Goal: Transaction & Acquisition: Download file/media

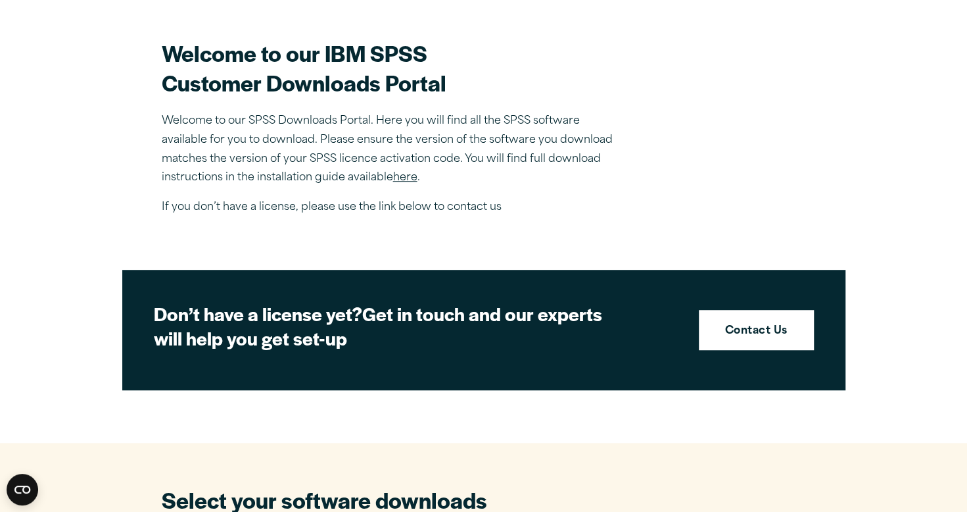
scroll to position [377, 0]
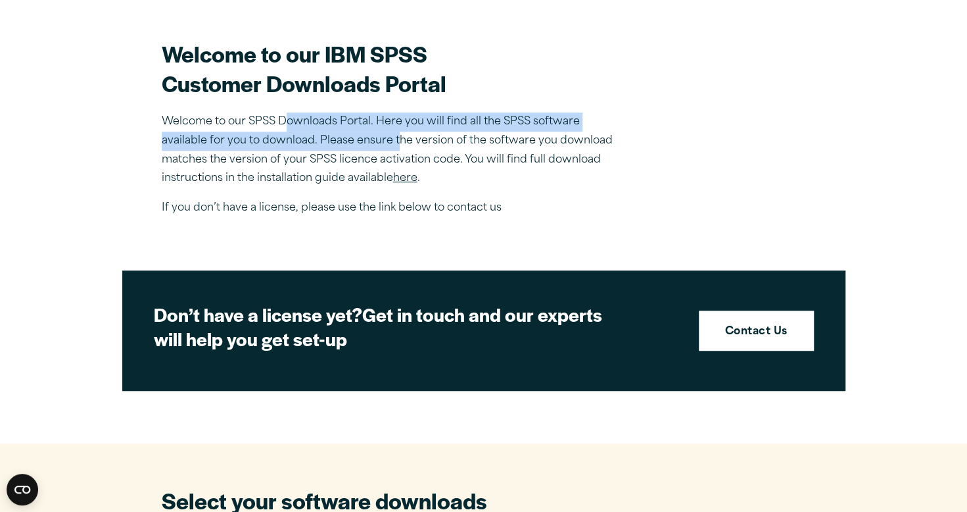
drag, startPoint x: 287, startPoint y: 120, endPoint x: 400, endPoint y: 138, distance: 113.9
click at [400, 138] on p "Welcome to our SPSS Downloads Portal. Here you will find all the SPSS software …" at bounding box center [392, 150] width 460 height 76
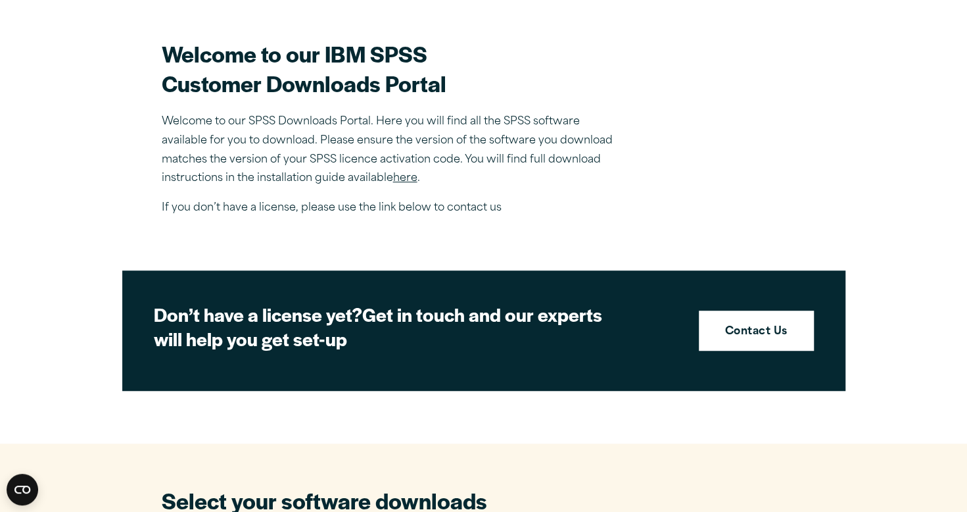
drag, startPoint x: 400, startPoint y: 138, endPoint x: 497, endPoint y: 158, distance: 99.4
click at [497, 158] on p "Welcome to our SPSS Downloads Portal. Here you will find all the SPSS software …" at bounding box center [392, 150] width 460 height 76
drag, startPoint x: 368, startPoint y: 160, endPoint x: 429, endPoint y: 160, distance: 60.5
click at [429, 160] on p "Welcome to our SPSS Downloads Portal. Here you will find all the SPSS software …" at bounding box center [392, 150] width 460 height 76
drag, startPoint x: 429, startPoint y: 160, endPoint x: 283, endPoint y: 194, distance: 149.8
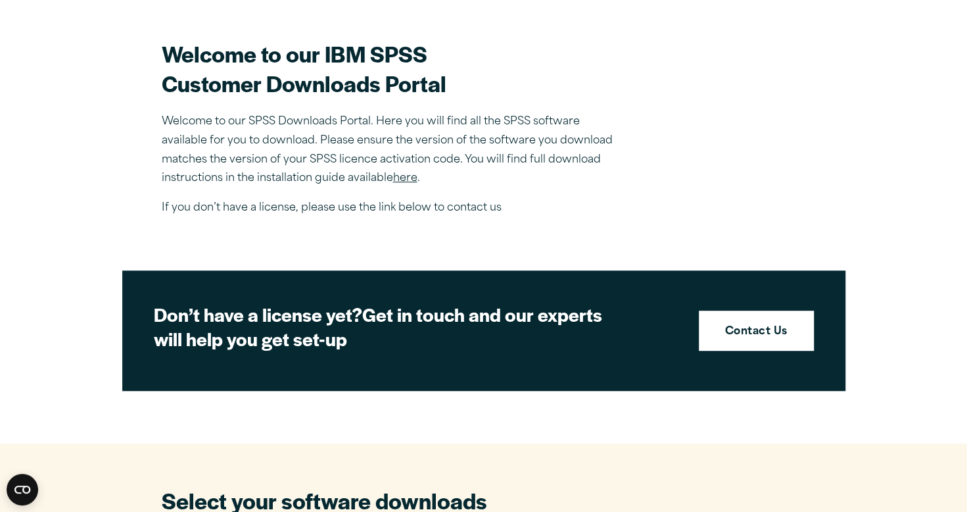
click at [283, 194] on div "Welcome to our IBM SPSS Customer Downloads Portal Welcome to our SPSS Downloads…" at bounding box center [392, 128] width 460 height 179
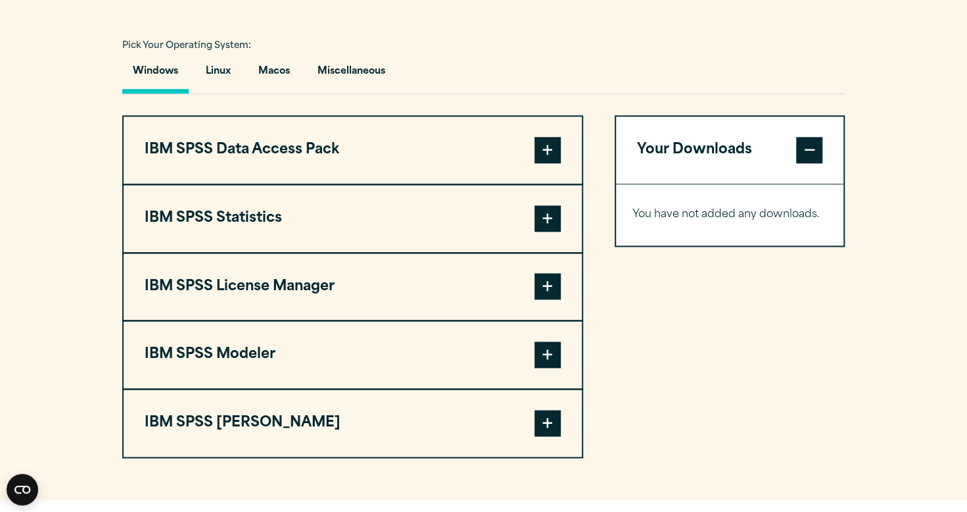
scroll to position [955, 0]
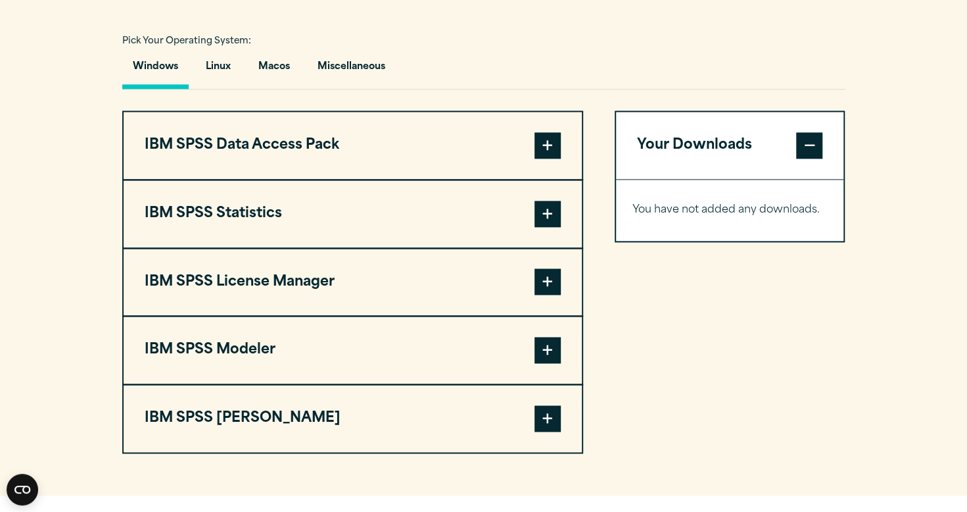
click at [540, 140] on span at bounding box center [548, 145] width 26 height 26
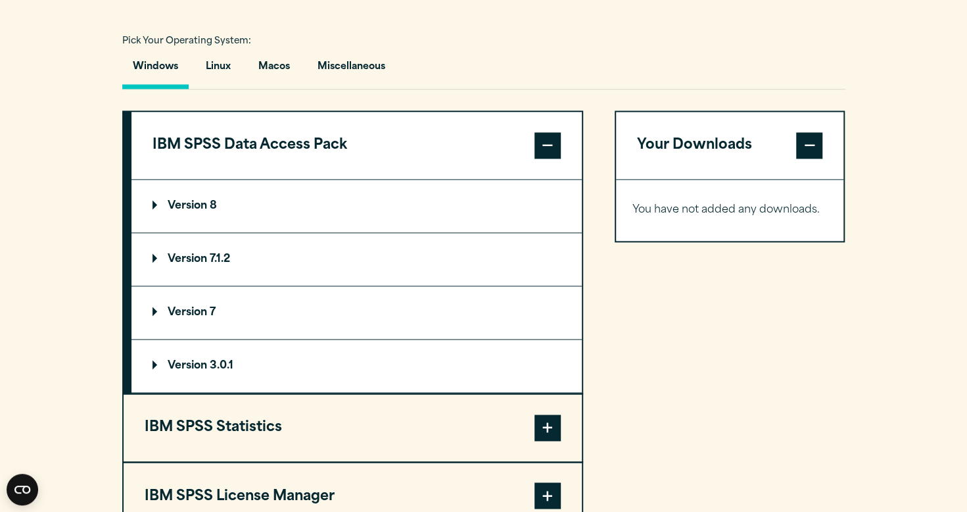
click at [541, 145] on span at bounding box center [548, 145] width 26 height 26
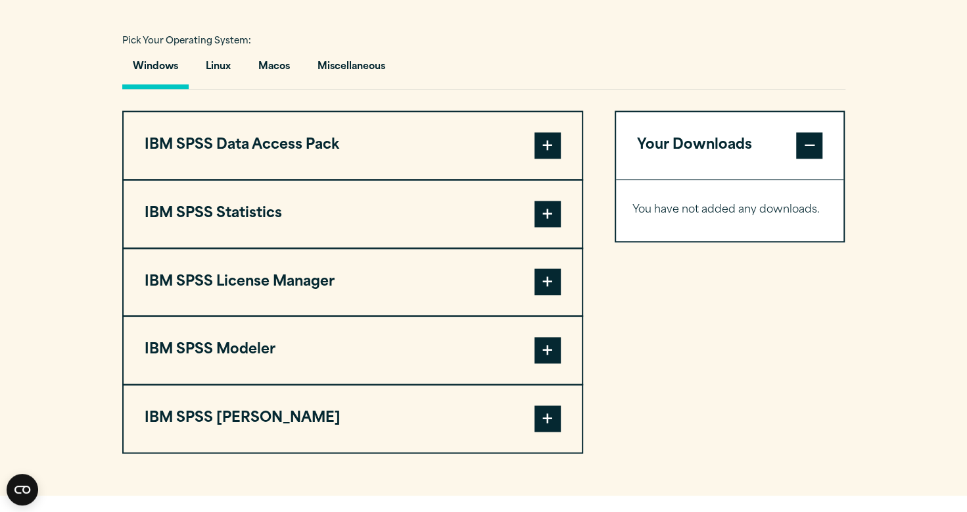
click at [320, 217] on button "IBM SPSS Statistics" at bounding box center [353, 213] width 458 height 67
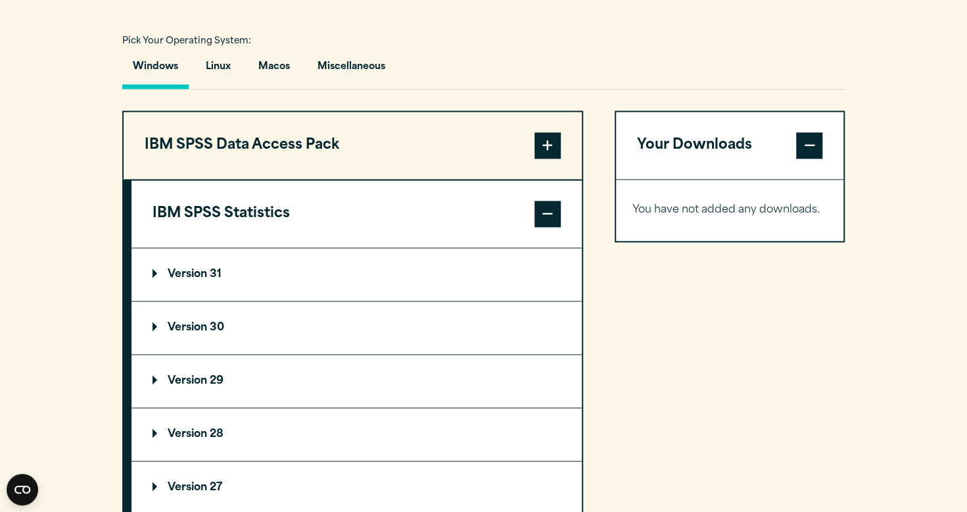
scroll to position [1022, 0]
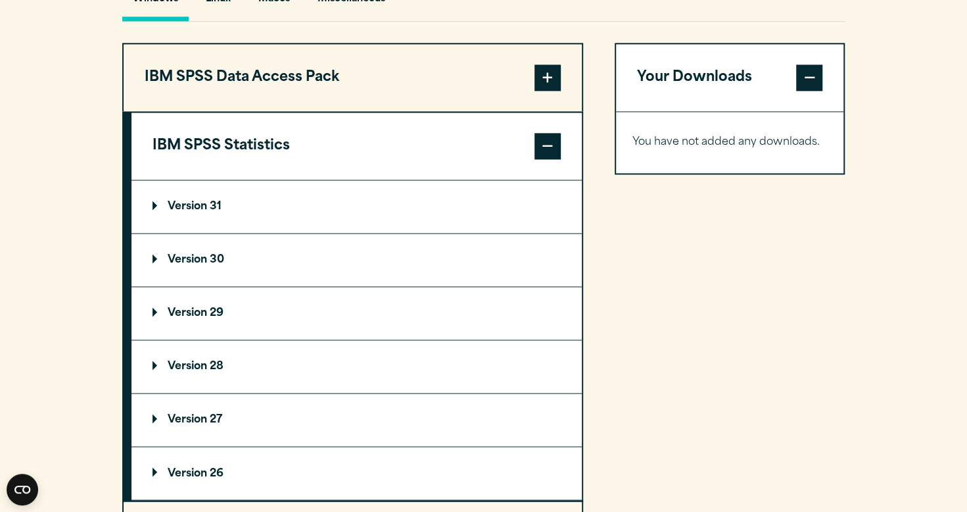
click at [212, 320] on summary "Version 29" at bounding box center [357, 313] width 450 height 53
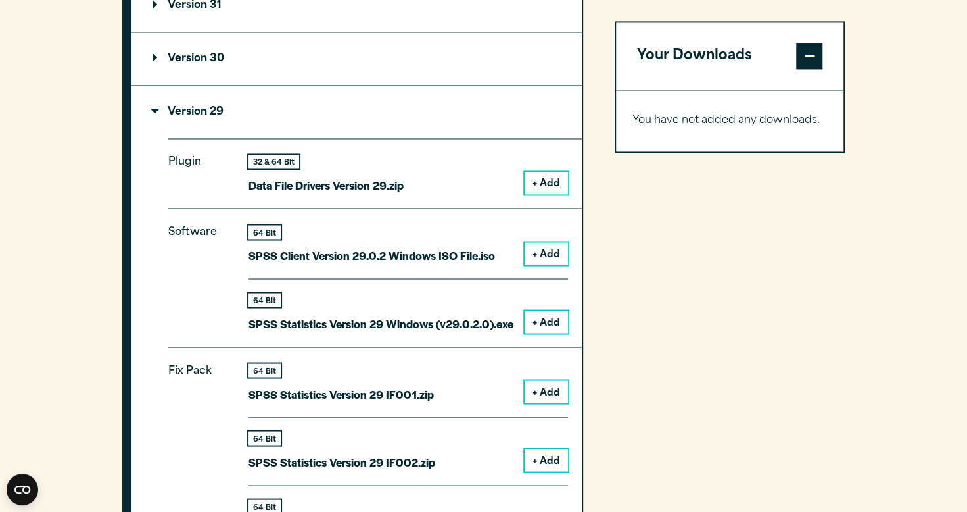
scroll to position [1249, 0]
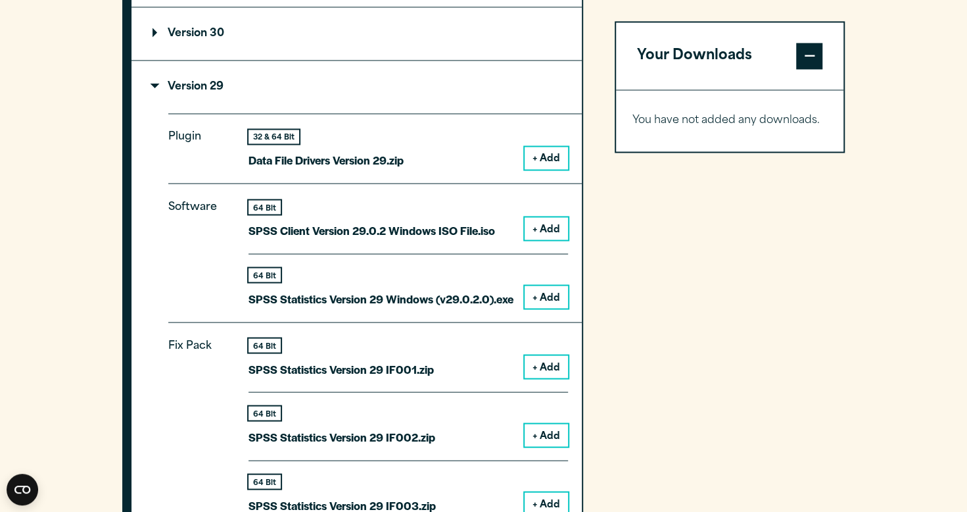
click at [197, 243] on p "Software" at bounding box center [197, 246] width 59 height 99
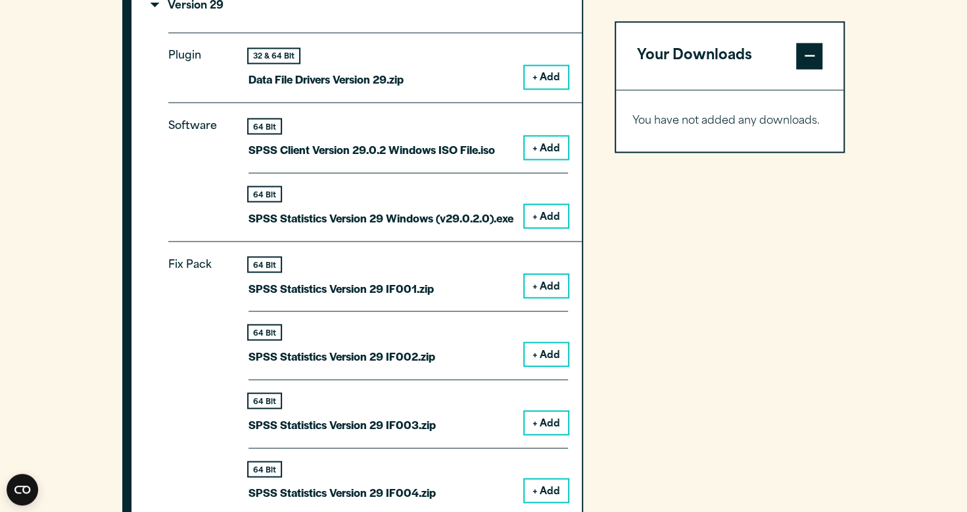
scroll to position [1339, 0]
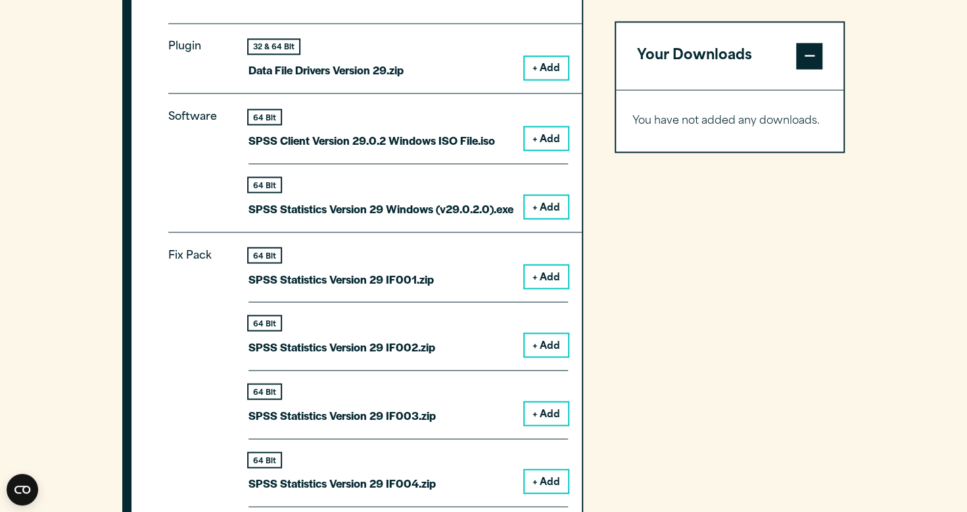
click at [548, 130] on button "+ Add" at bounding box center [546, 138] width 43 height 22
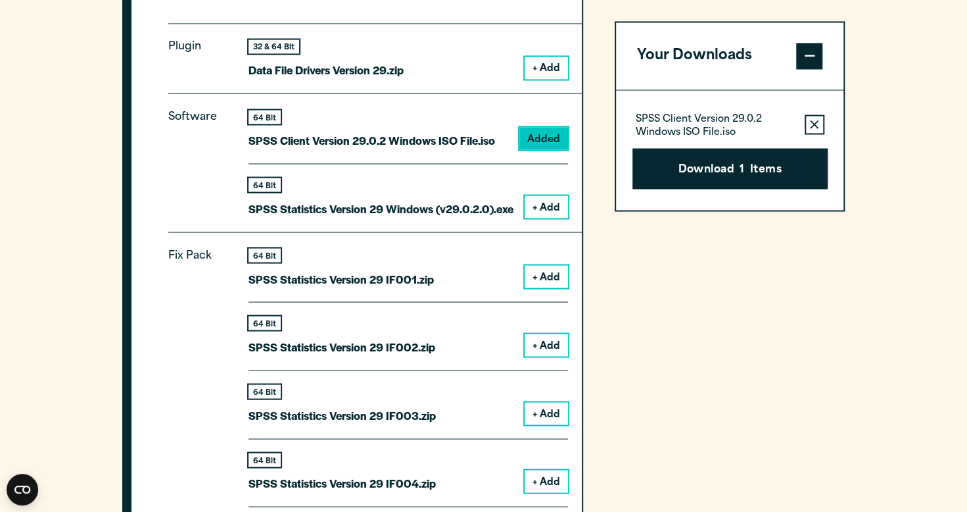
click at [546, 214] on button "+ Add" at bounding box center [546, 206] width 43 height 22
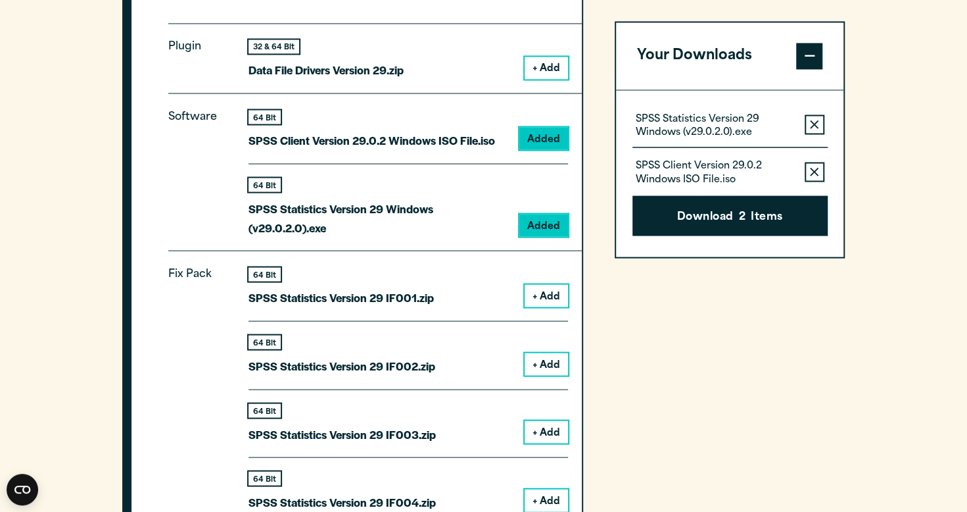
click at [812, 120] on icon "button" at bounding box center [814, 124] width 9 height 9
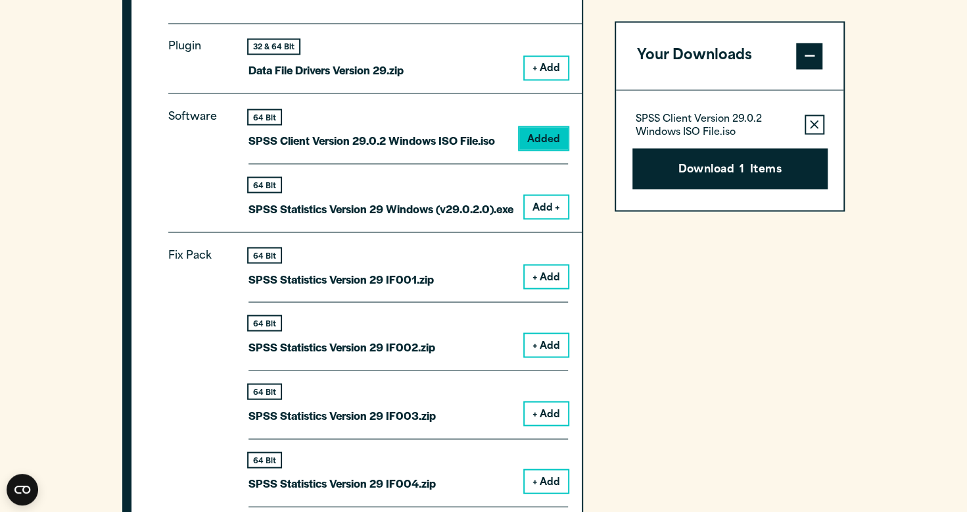
click at [812, 120] on icon "button" at bounding box center [814, 124] width 9 height 9
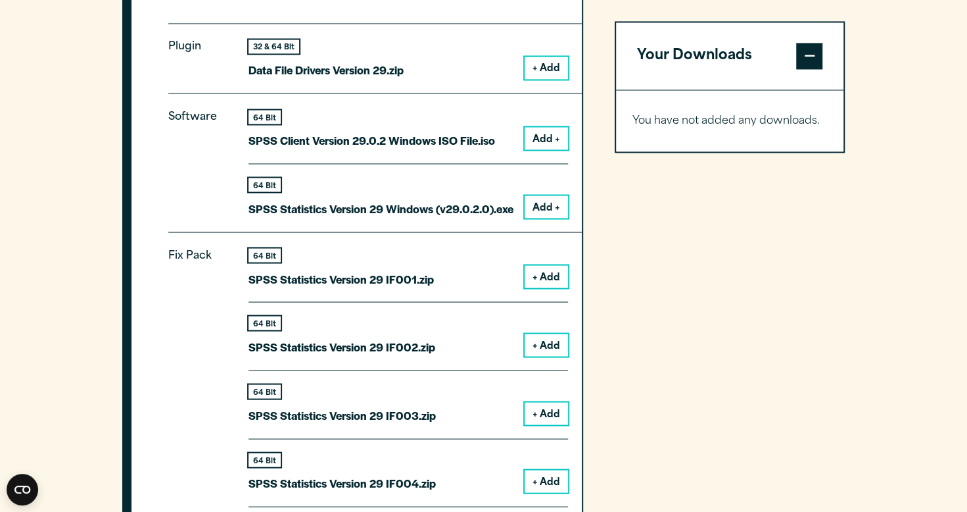
click at [552, 204] on button "Add +" at bounding box center [546, 206] width 43 height 22
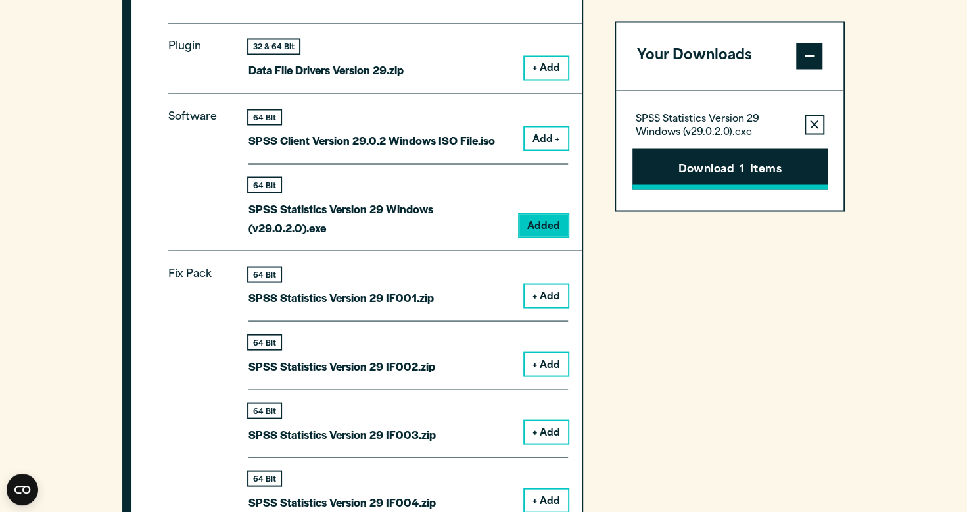
click at [718, 171] on button "Download 1 Items" at bounding box center [730, 168] width 195 height 41
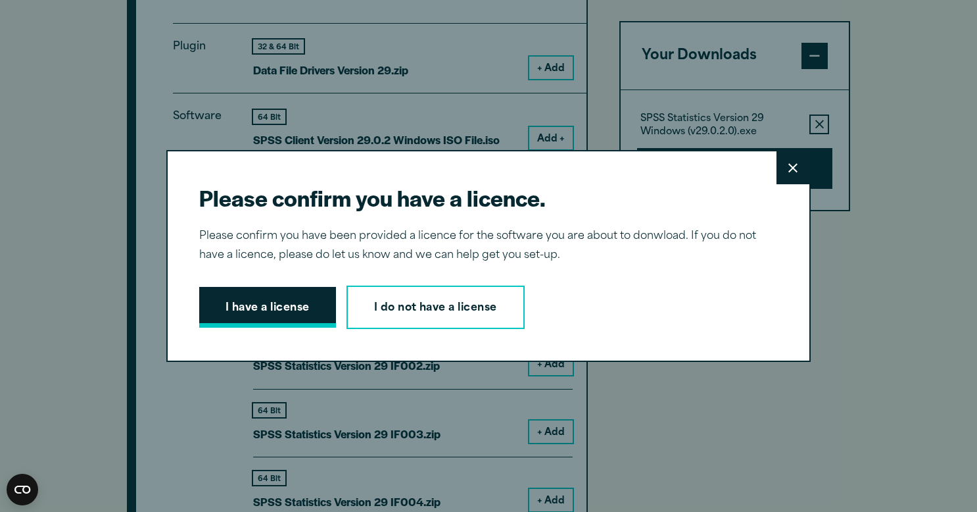
click at [258, 314] on button "I have a license" at bounding box center [267, 307] width 137 height 41
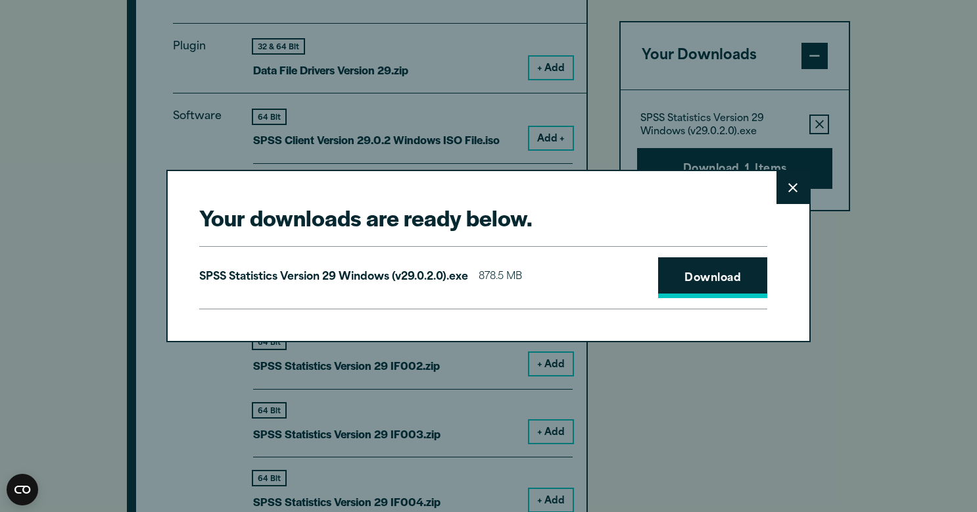
click at [702, 276] on link "Download" at bounding box center [712, 277] width 109 height 41
click at [907, 83] on div "Your downloads are ready below. Close SPSS Statistics Version 29 Windows (v29.0…" at bounding box center [488, 256] width 977 height 512
